Goal: Complete application form

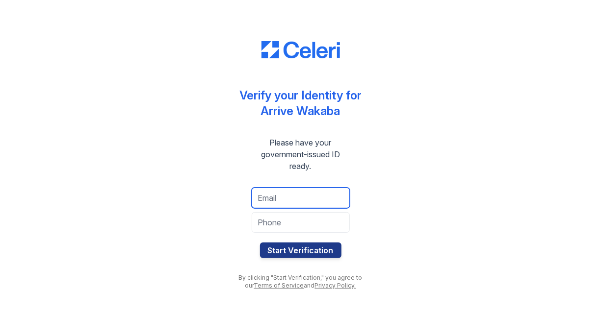
click at [273, 201] on input "email" at bounding box center [301, 198] width 98 height 21
type input "[PERSON_NAME][EMAIL_ADDRESS][DOMAIN_NAME]"
type input "7203947498"
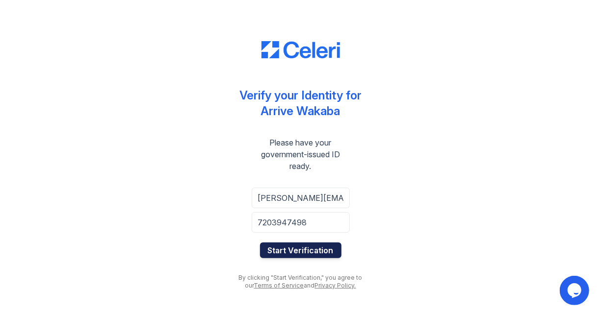
click at [298, 253] on button "Start Verification" at bounding box center [300, 251] width 81 height 16
